Goal: Navigation & Orientation: Find specific page/section

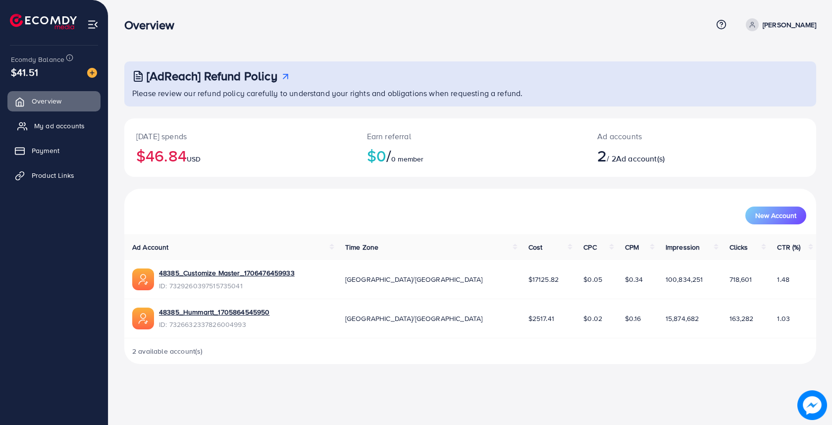
click at [73, 125] on span "My ad accounts" at bounding box center [59, 126] width 51 height 10
